Goal: Information Seeking & Learning: Find specific fact

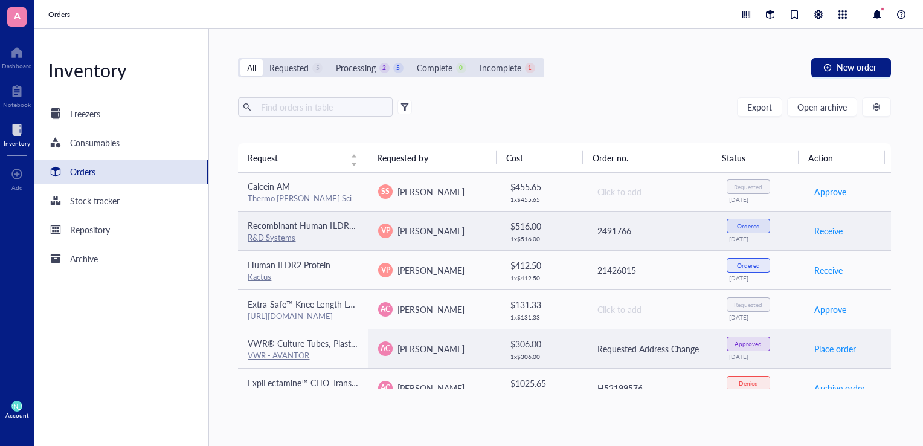
scroll to position [292, 0]
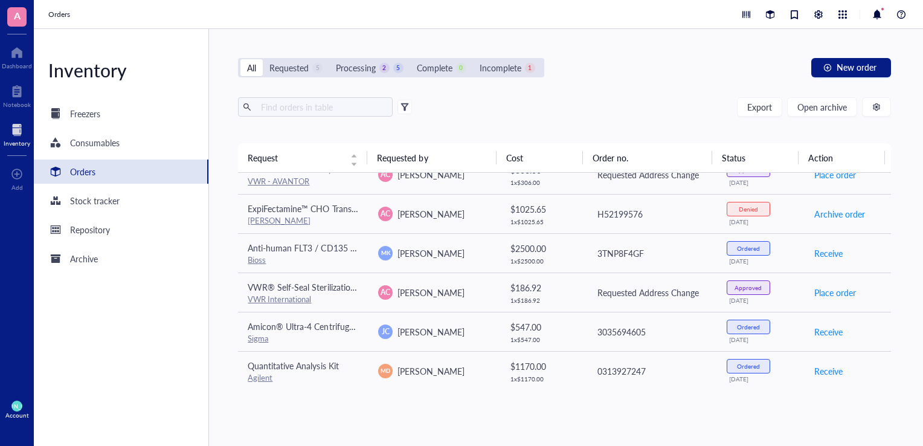
click at [398, 153] on th "Requested by" at bounding box center [431, 157] width 129 height 29
click at [325, 105] on input "text" at bounding box center [322, 107] width 132 height 18
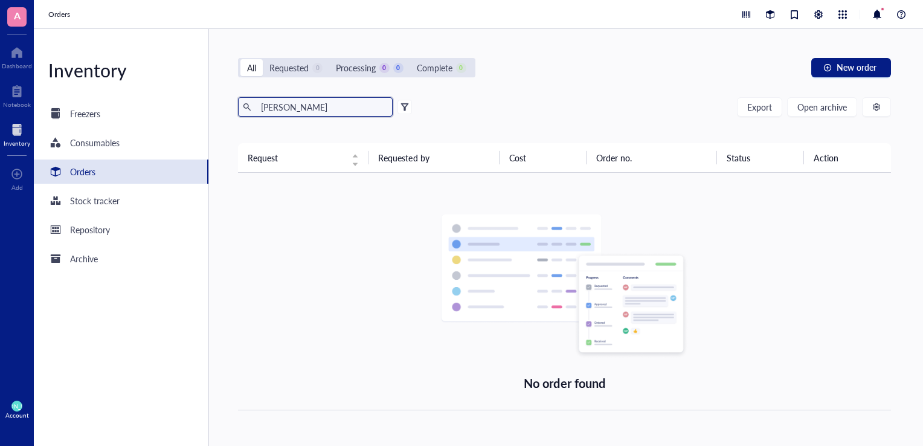
click at [363, 112] on input "[PERSON_NAME]" at bounding box center [322, 107] width 132 height 18
type input "J"
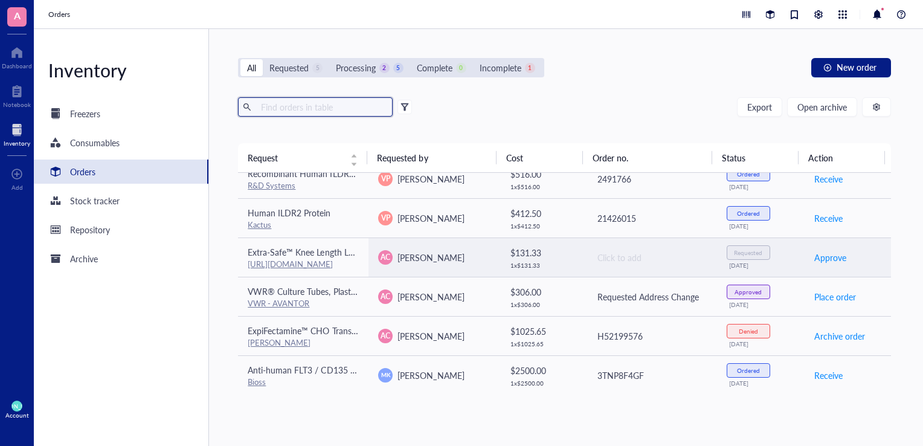
scroll to position [292, 0]
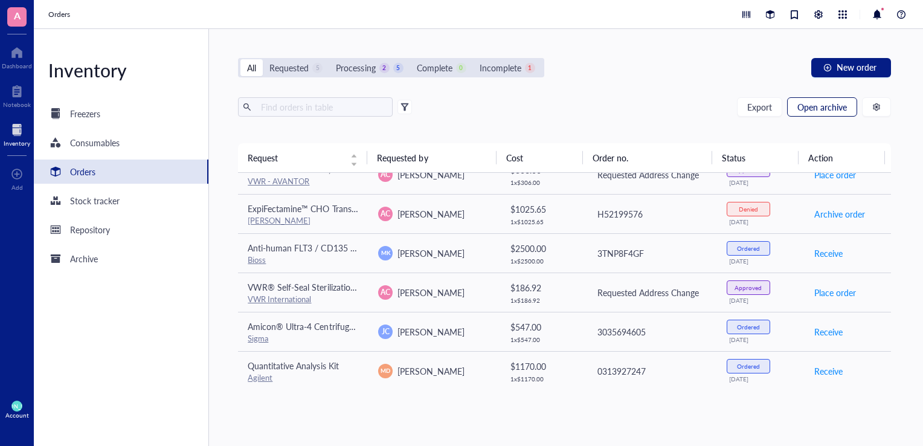
click at [810, 102] on span "Open archive" at bounding box center [823, 107] width 50 height 10
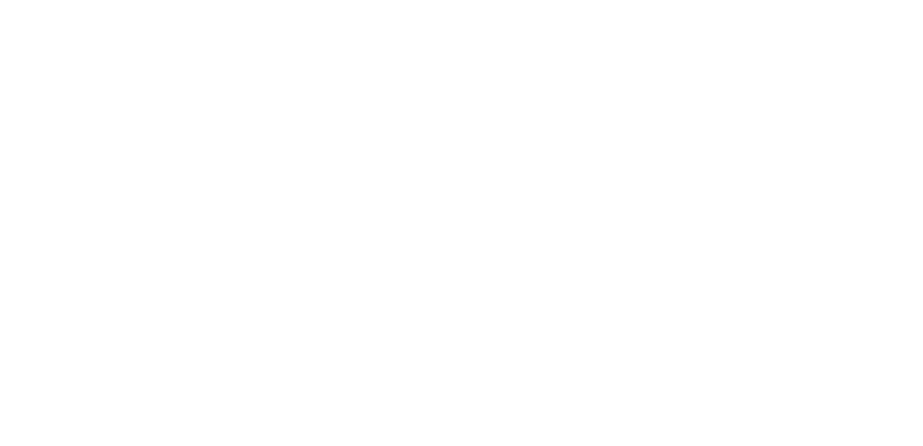
click at [579, 33] on div at bounding box center [461, 223] width 923 height 446
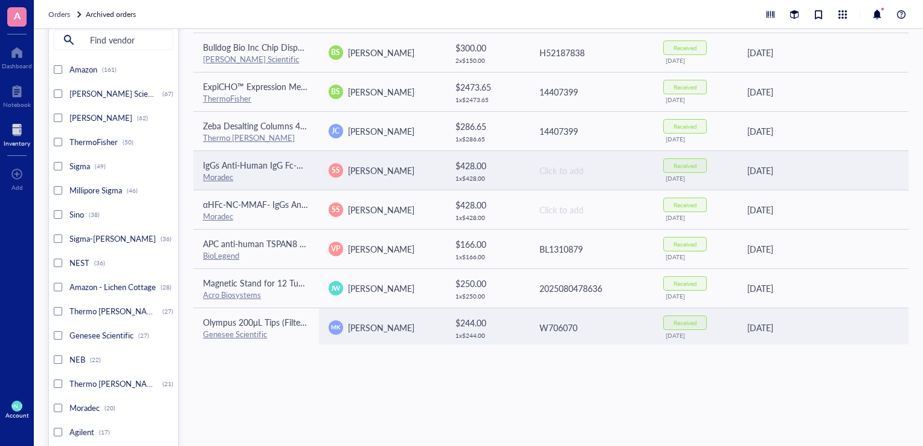
scroll to position [224, 0]
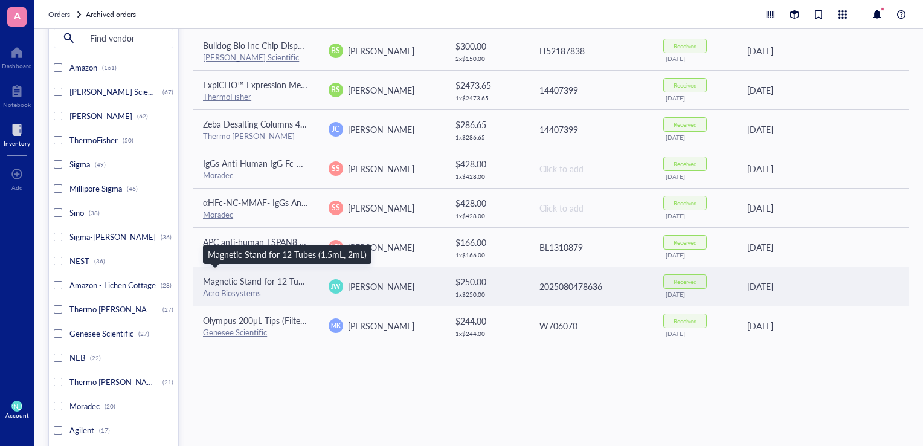
click at [242, 280] on span "Magnetic Stand for 12 Tubes (1.5mL, 2mL)" at bounding box center [282, 281] width 159 height 12
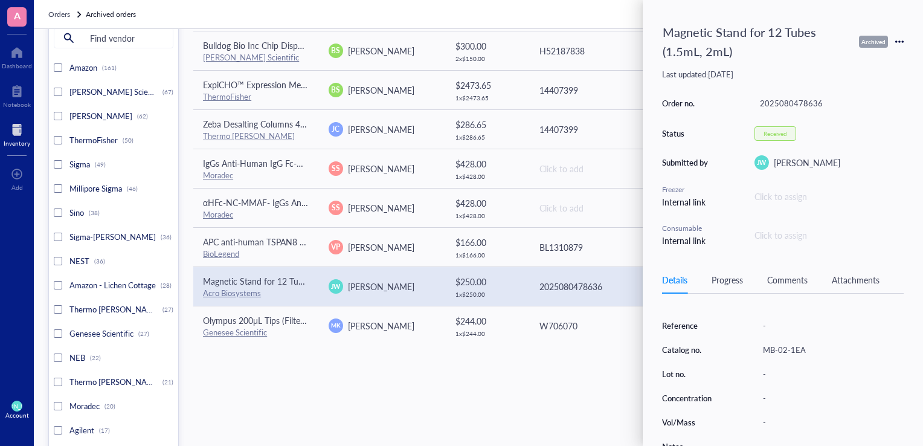
scroll to position [169, 0]
click at [778, 302] on link "[URL][DOMAIN_NAME]" at bounding box center [805, 296] width 85 height 11
